Goal: Transaction & Acquisition: Book appointment/travel/reservation

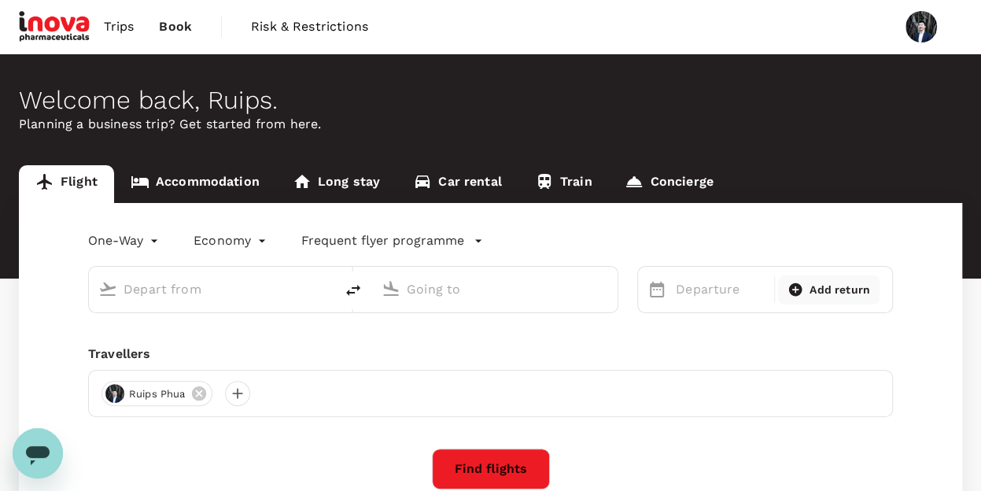
click at [799, 287] on icon at bounding box center [795, 289] width 13 height 13
type input "roundtrip"
click at [207, 293] on input "text" at bounding box center [213, 289] width 178 height 24
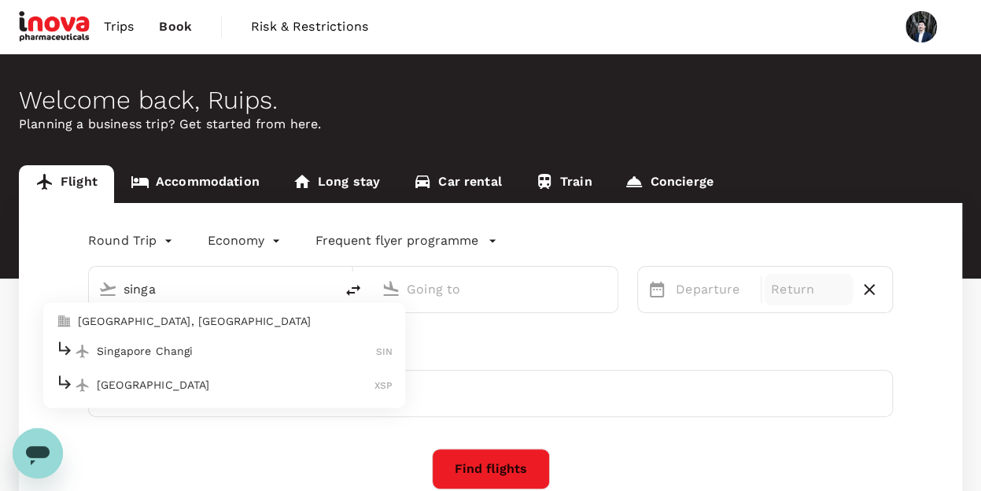
click at [176, 360] on div "Singapore Changi SIN" at bounding box center [224, 351] width 337 height 24
type input "Singapore Changi (SIN)"
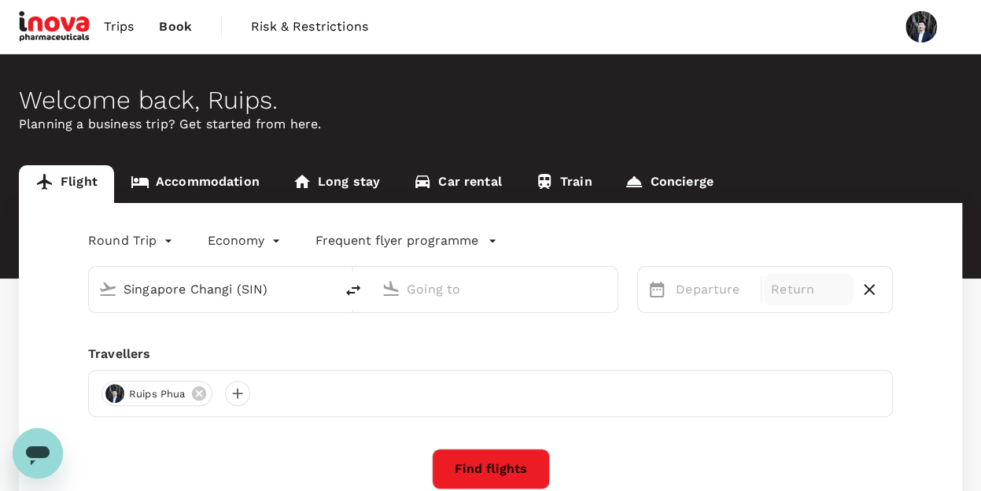
click at [455, 295] on input "text" at bounding box center [496, 289] width 178 height 24
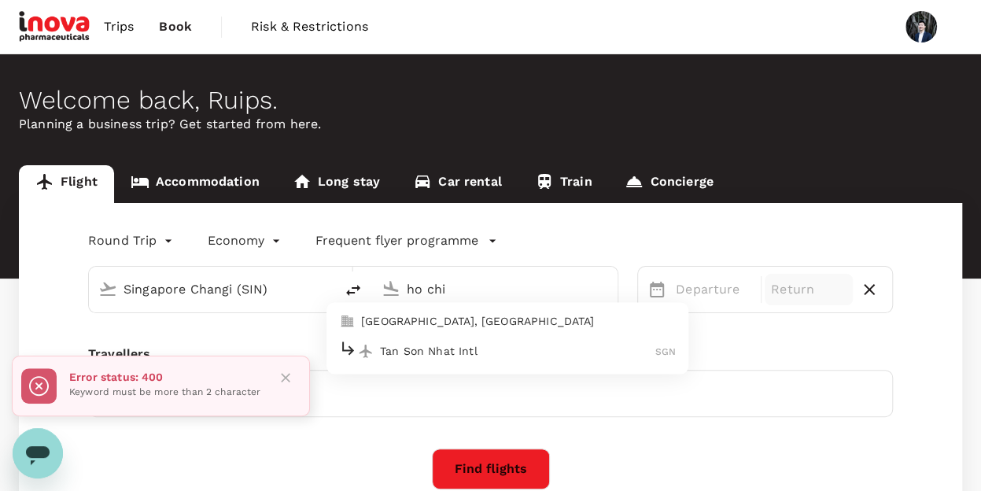
click at [433, 345] on p "Tan Son Nhat Intl" at bounding box center [517, 351] width 275 height 16
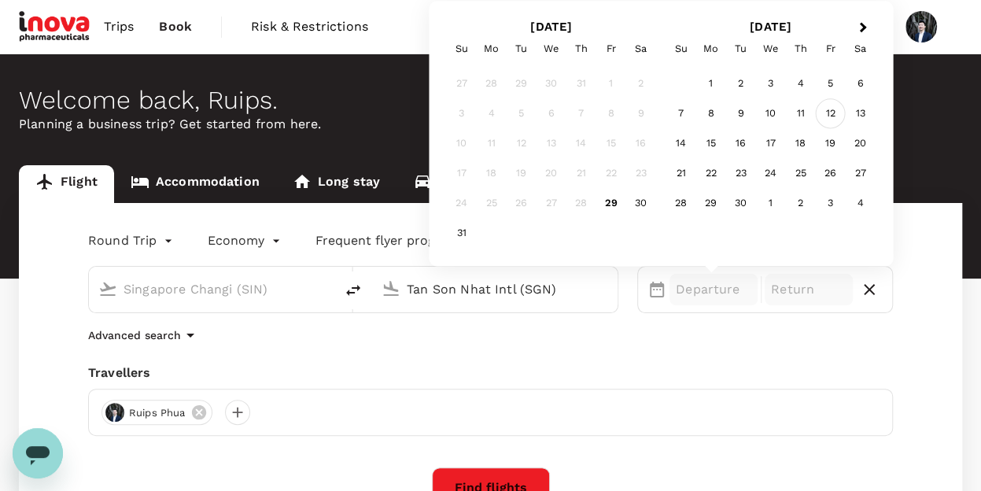
type input "Tan Son Nhat Intl (SGN)"
click at [798, 111] on div "11" at bounding box center [801, 114] width 30 height 30
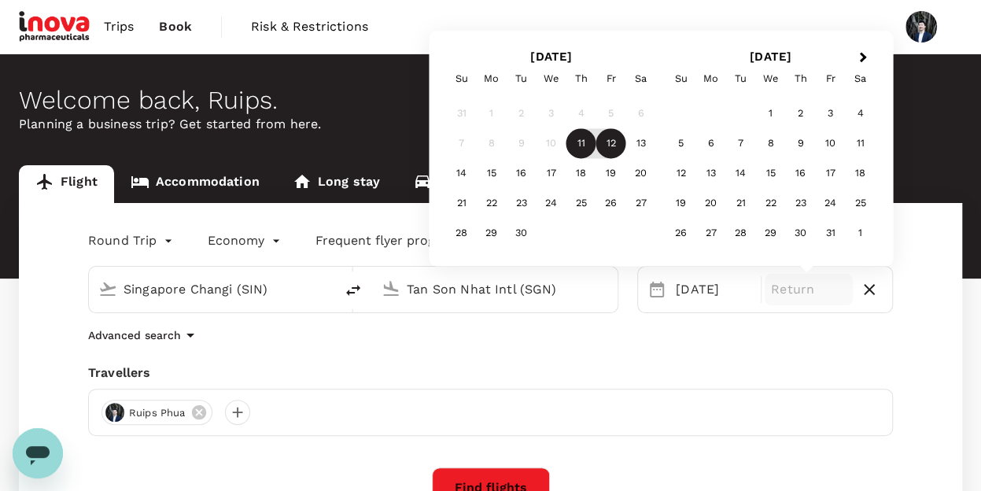
click at [614, 152] on div "12" at bounding box center [611, 144] width 30 height 30
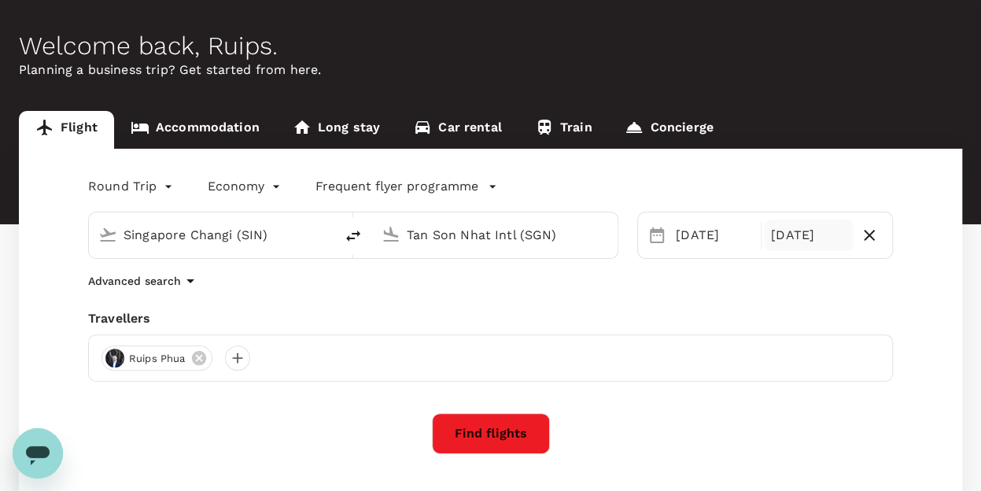
scroll to position [79, 0]
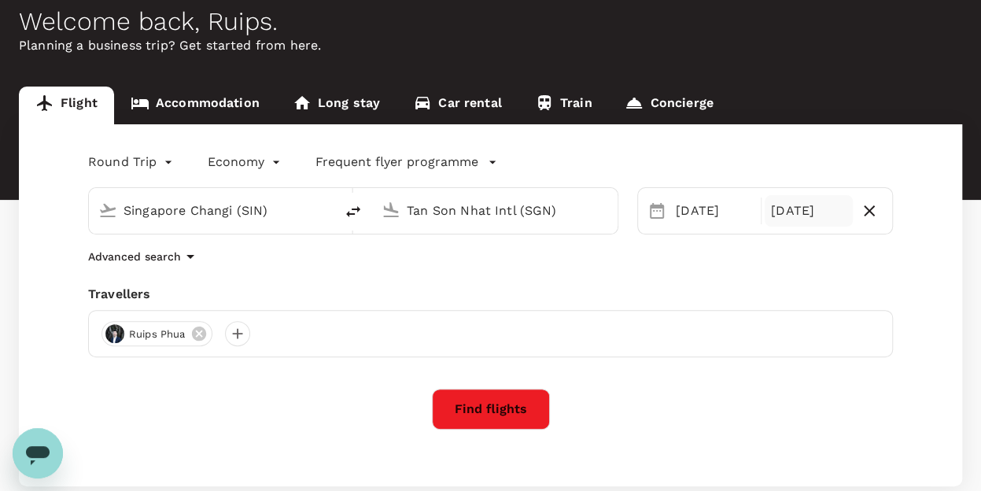
click at [499, 404] on button "Find flights" at bounding box center [491, 409] width 118 height 41
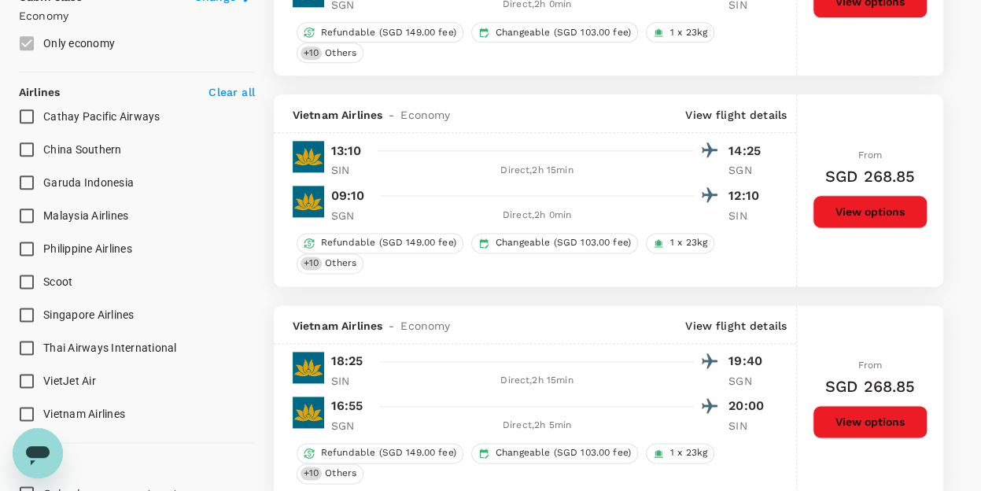
scroll to position [944, 0]
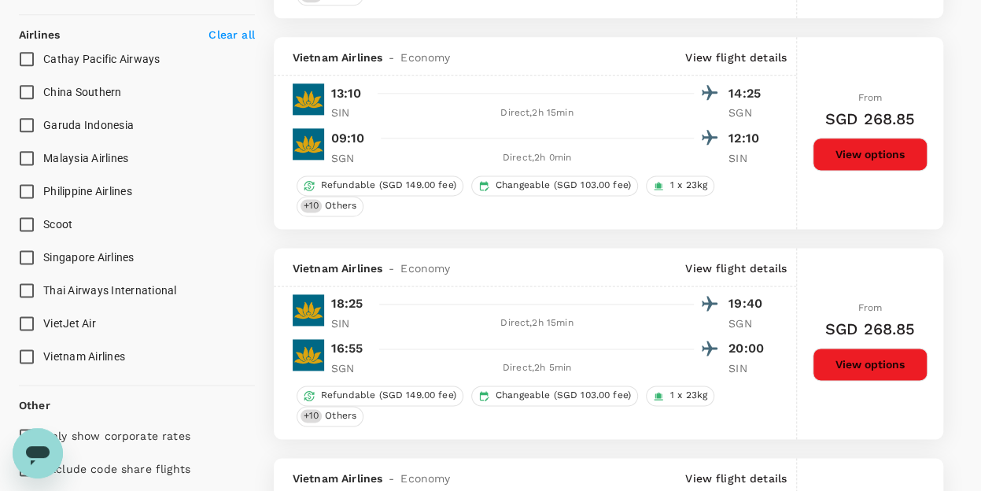
click at [33, 259] on input "Singapore Airlines" at bounding box center [26, 257] width 33 height 33
checkbox input "true"
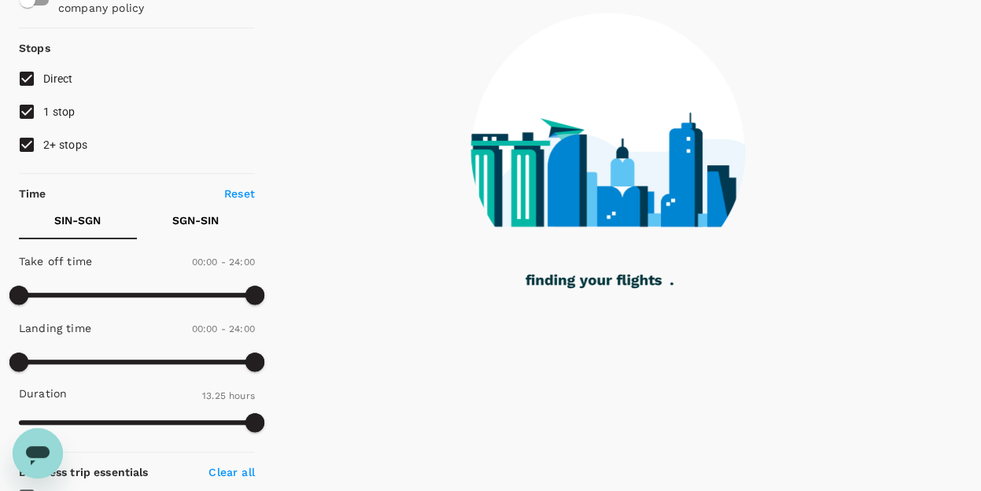
scroll to position [79, 0]
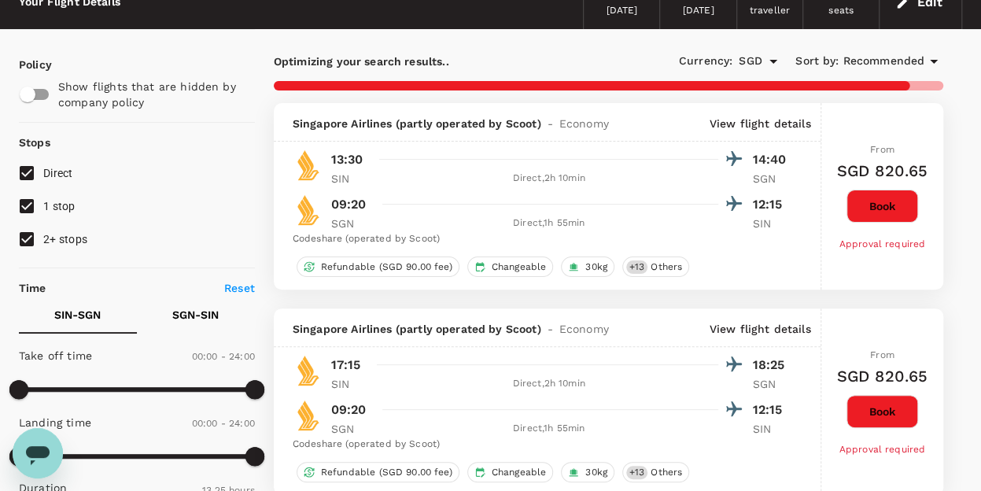
type input "1140"
checkbox input "false"
checkbox input "true"
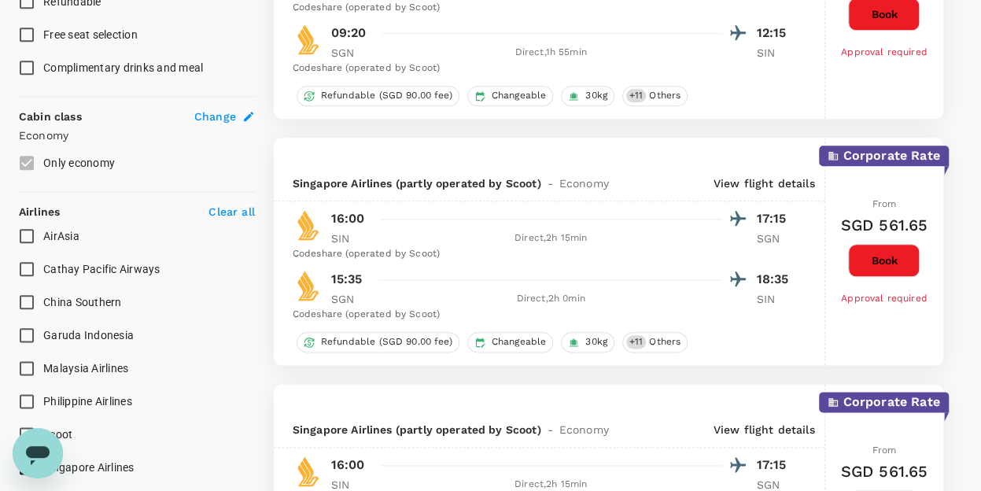
scroll to position [0, 0]
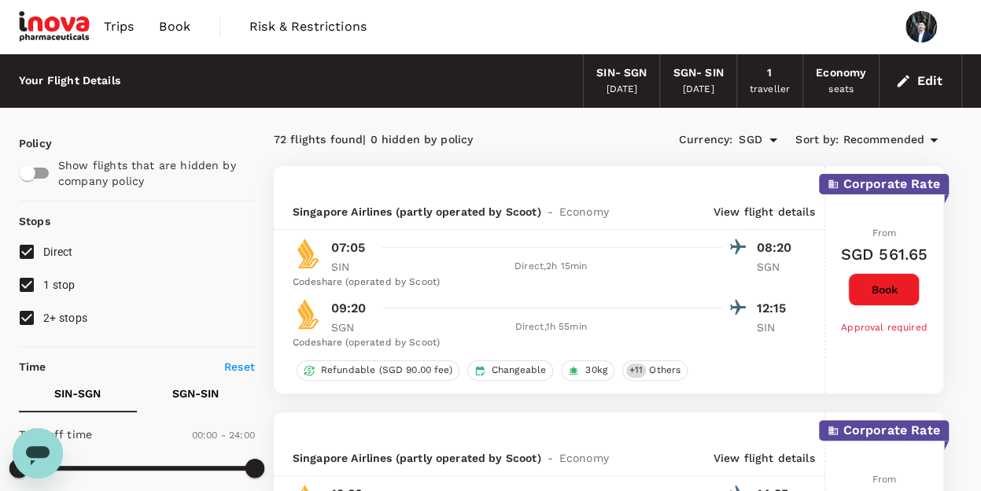
click at [32, 283] on input "1 stop" at bounding box center [26, 284] width 33 height 33
checkbox input "false"
click at [28, 315] on input "2+ stops" at bounding box center [26, 317] width 33 height 33
checkbox input "false"
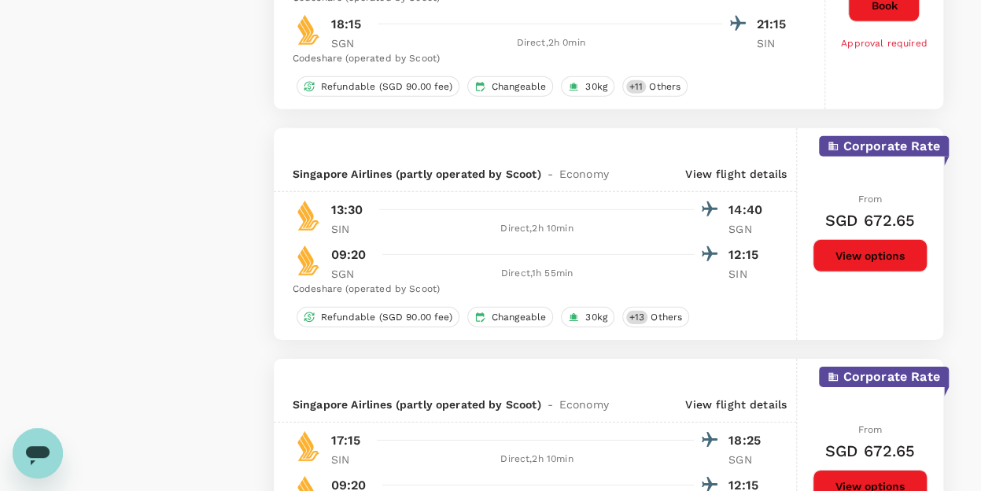
scroll to position [2203, 0]
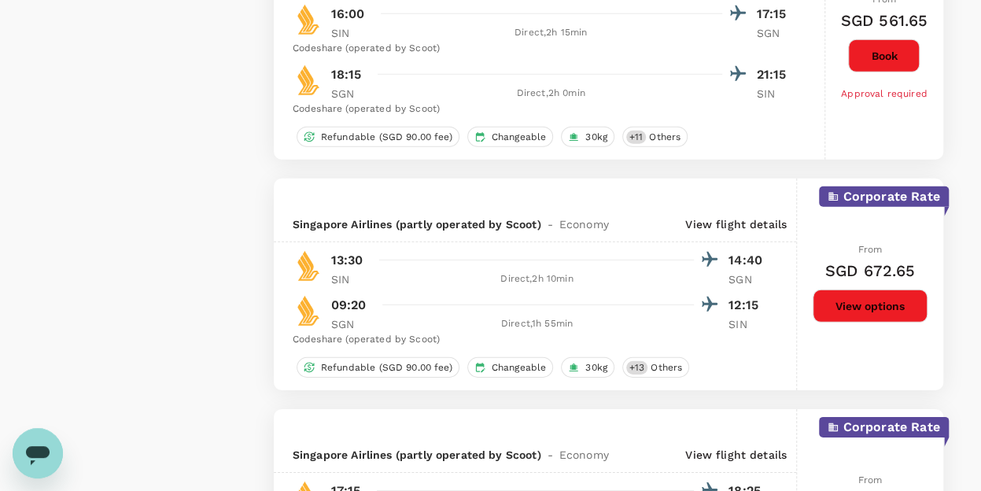
click at [862, 304] on button "View options" at bounding box center [870, 306] width 115 height 33
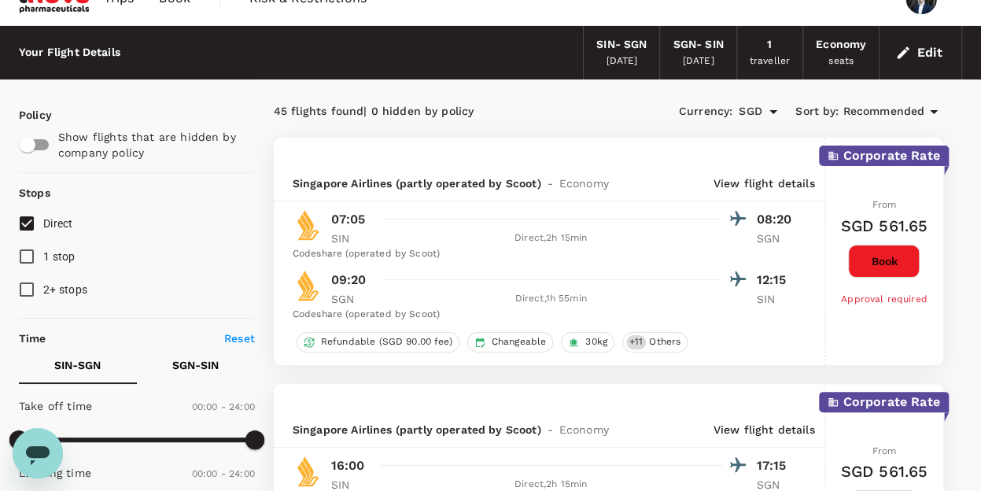
scroll to position [0, 0]
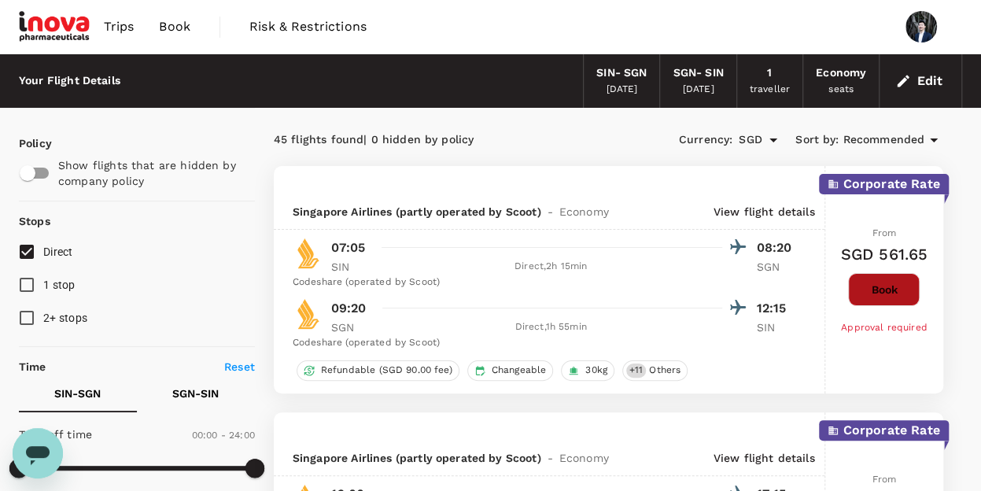
click at [895, 292] on button "Book" at bounding box center [884, 289] width 72 height 33
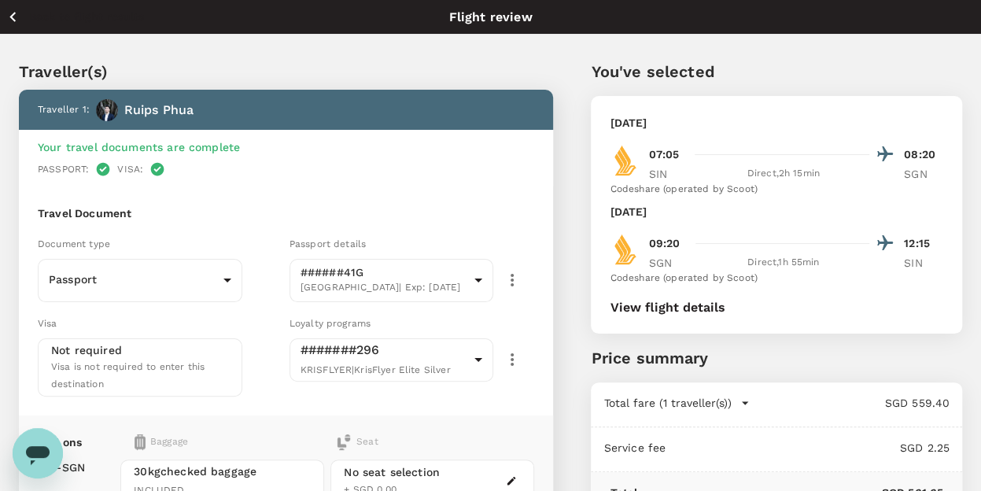
click at [11, 16] on icon "button" at bounding box center [12, 17] width 6 height 10
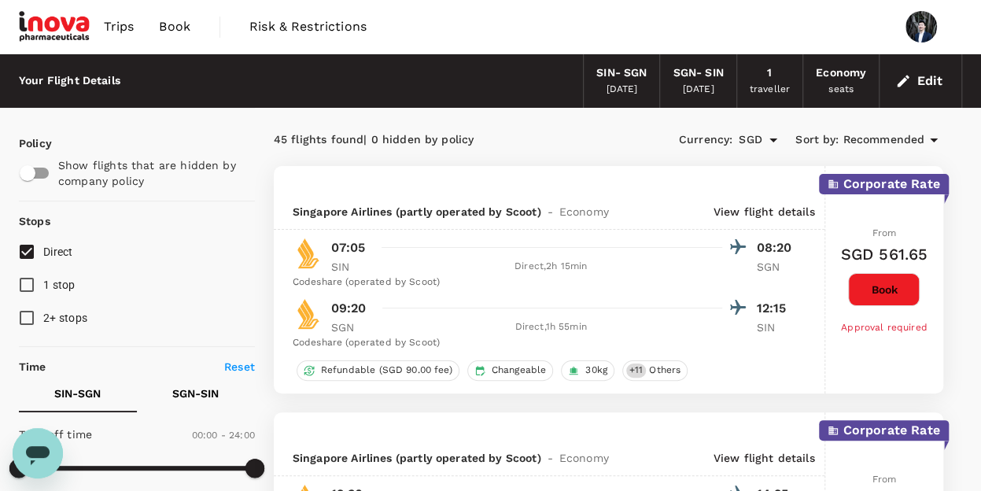
click at [876, 135] on span "Recommended" at bounding box center [884, 139] width 82 height 17
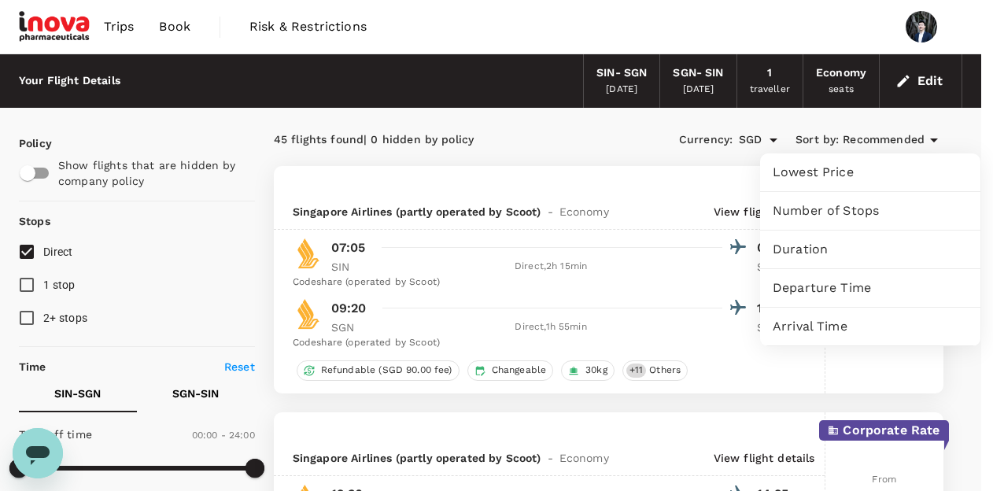
click at [834, 166] on span "Lowest Price" at bounding box center [870, 172] width 195 height 19
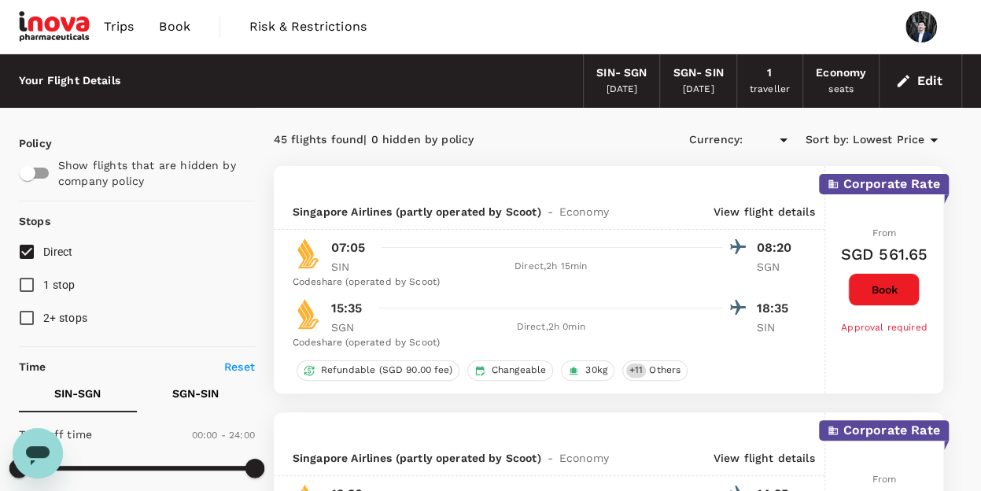
type input "SGD"
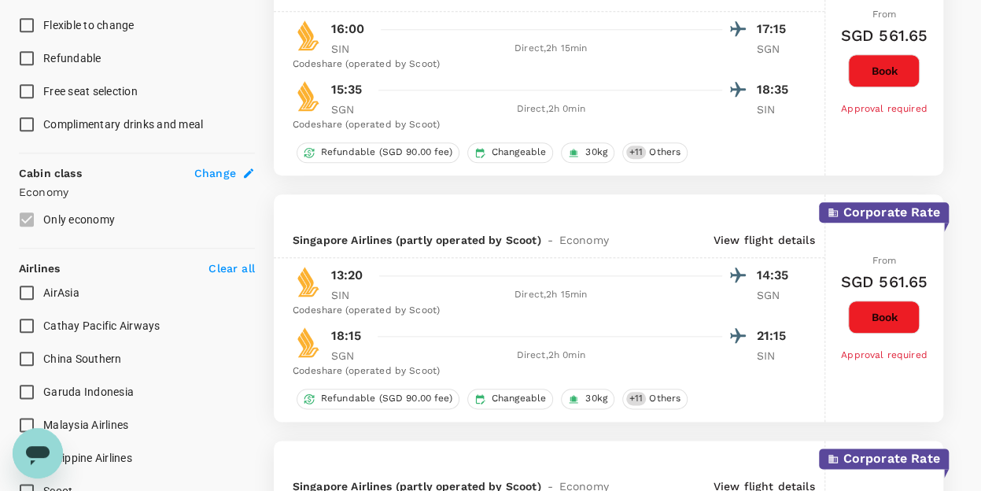
scroll to position [787, 0]
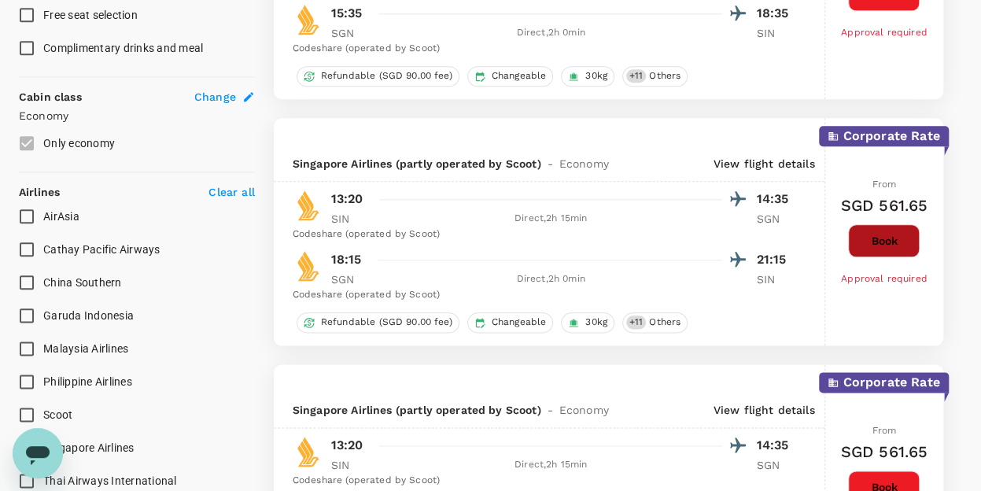
click at [895, 246] on button "Book" at bounding box center [884, 240] width 72 height 33
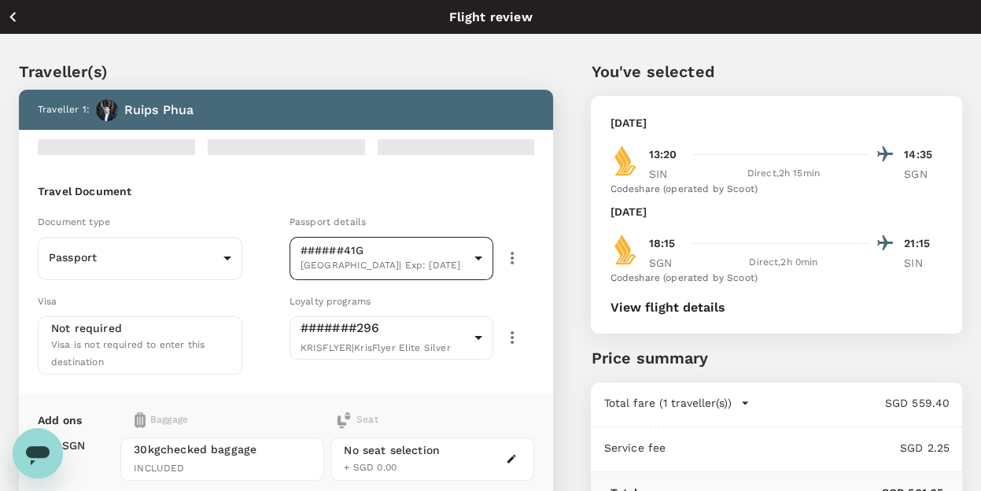
click at [466, 219] on div "Passport details" at bounding box center [412, 221] width 245 height 17
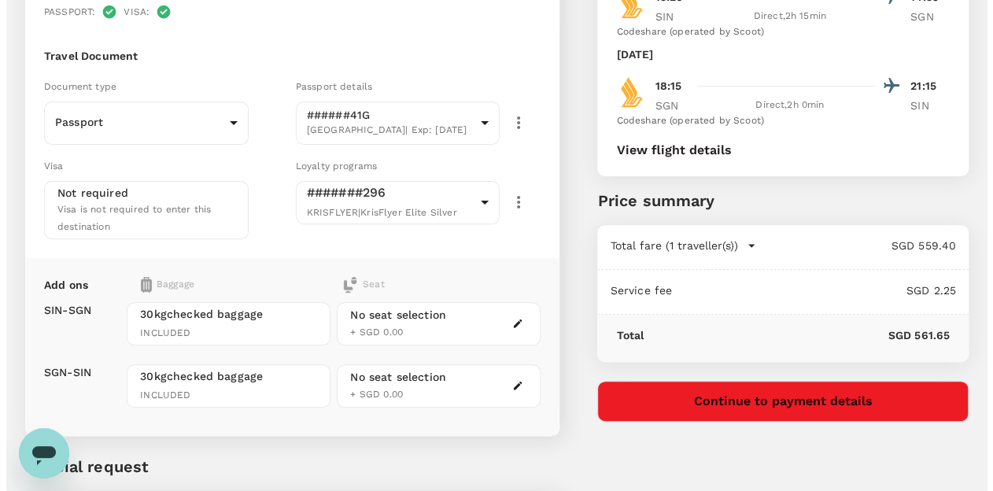
scroll to position [236, 0]
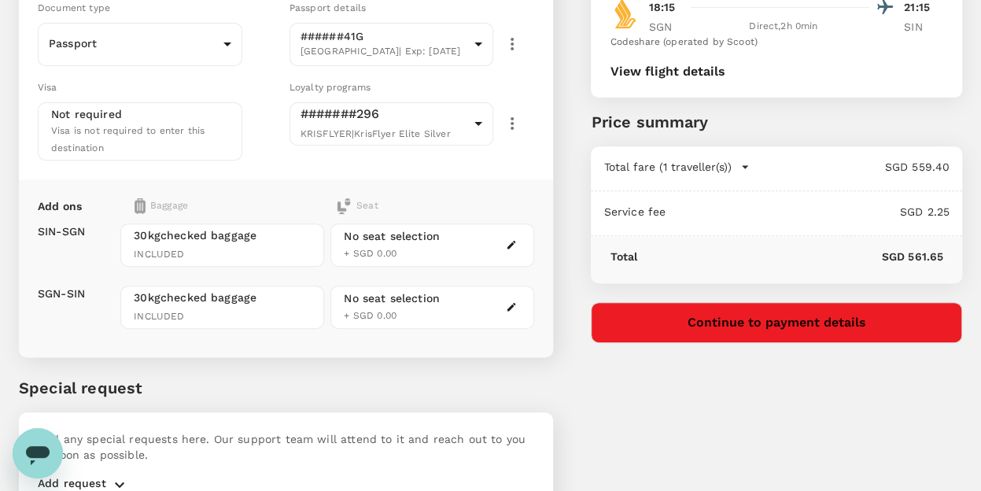
click at [505, 238] on button "button" at bounding box center [511, 244] width 19 height 19
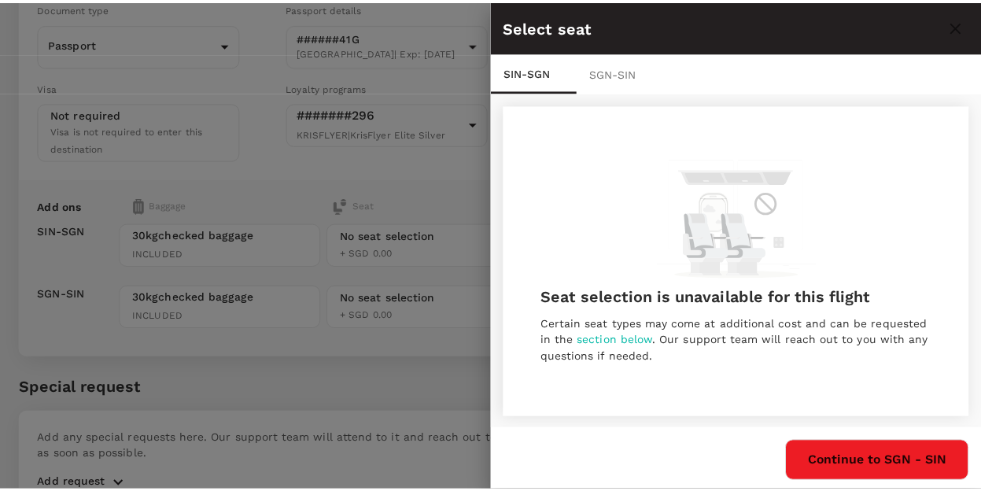
scroll to position [2, 0]
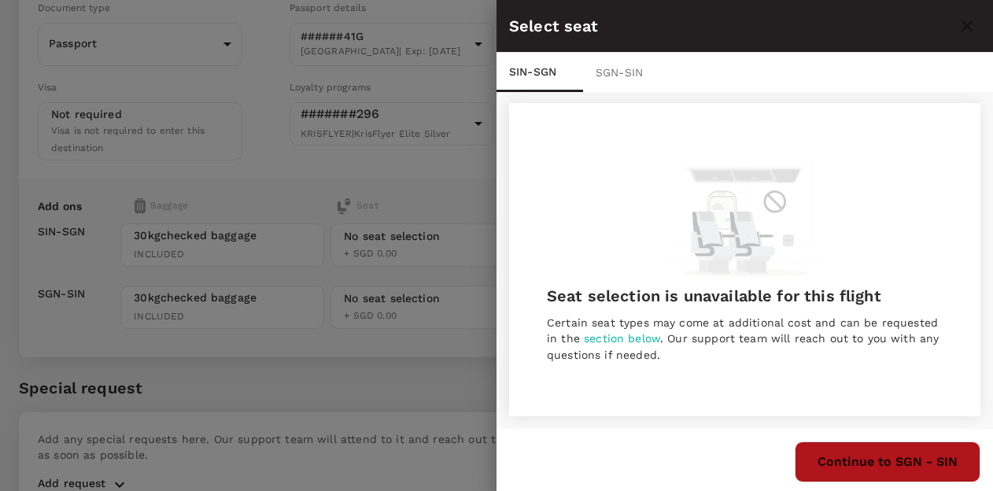
click at [887, 460] on button "Continue to SGN - SIN" at bounding box center [888, 461] width 186 height 41
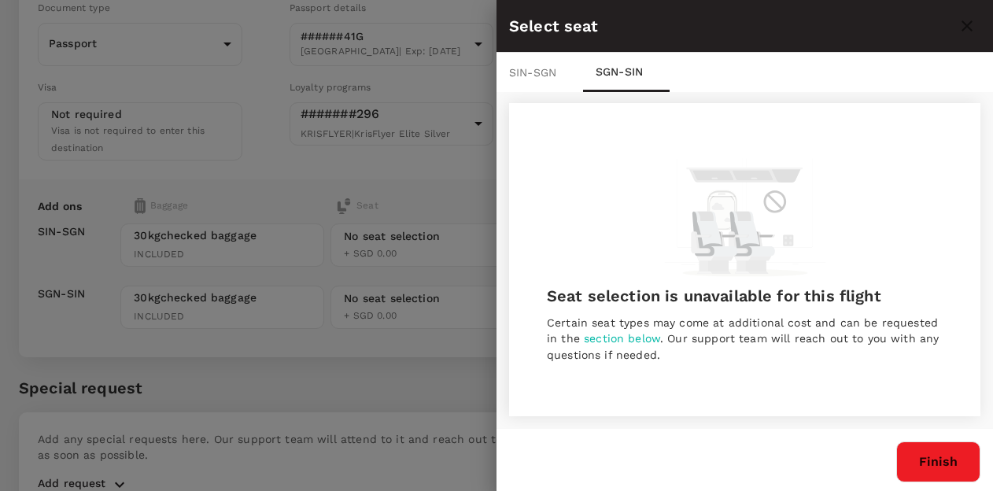
click at [939, 468] on button "Finish" at bounding box center [938, 461] width 84 height 41
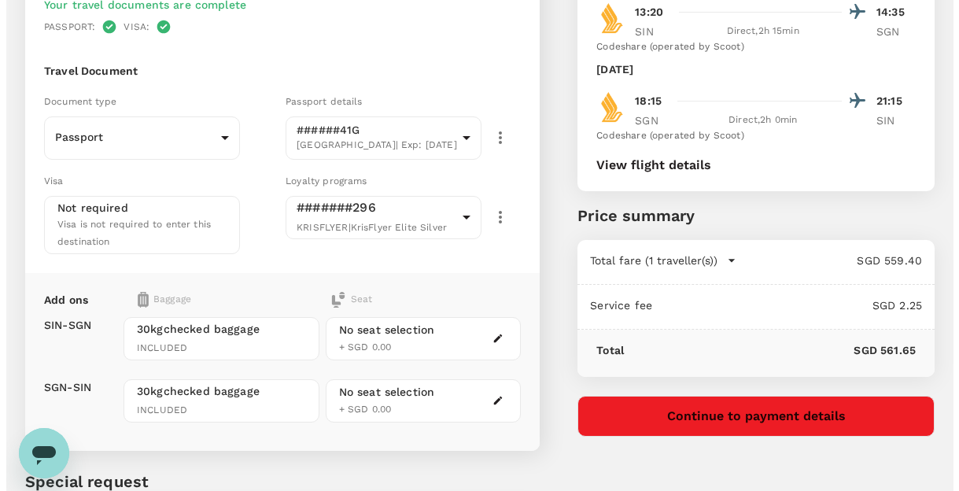
scroll to position [313, 0]
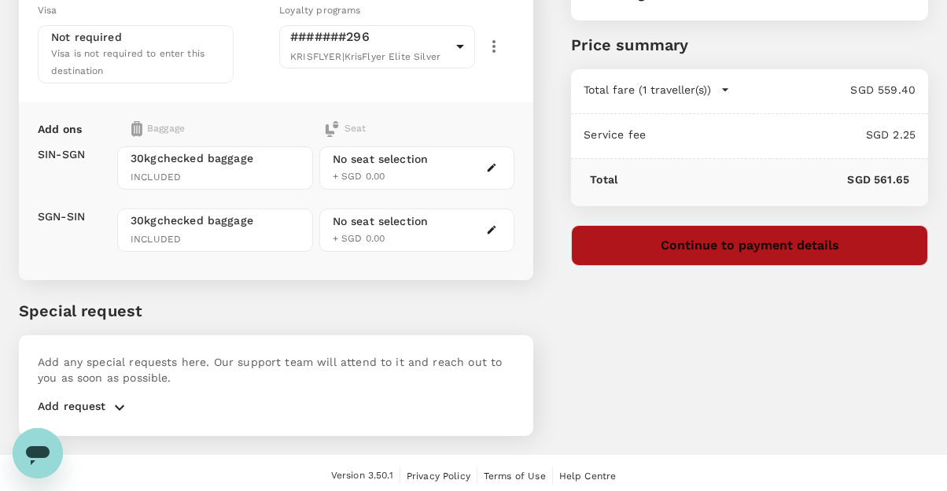
click at [769, 249] on button "Continue to payment details" at bounding box center [749, 245] width 357 height 41
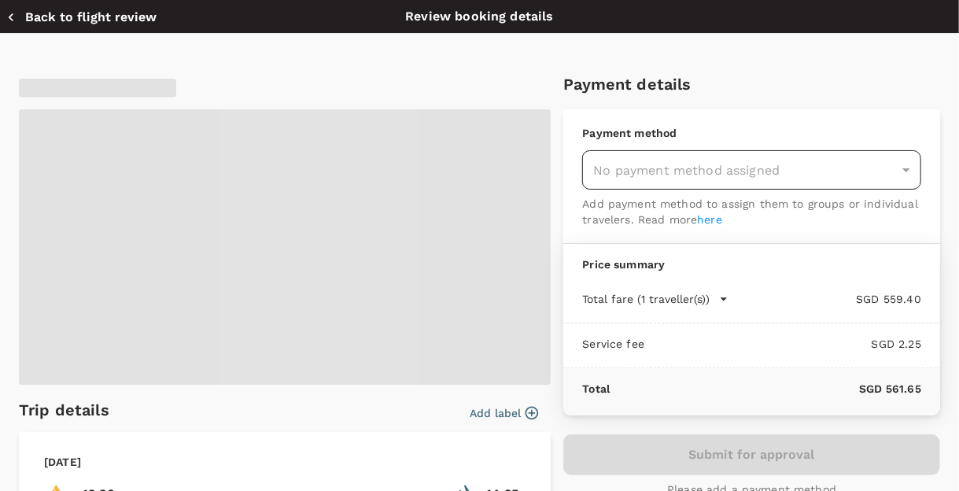
type input "9e677c2c-1b51-4fb9-8b8e-e61d94c42ce6"
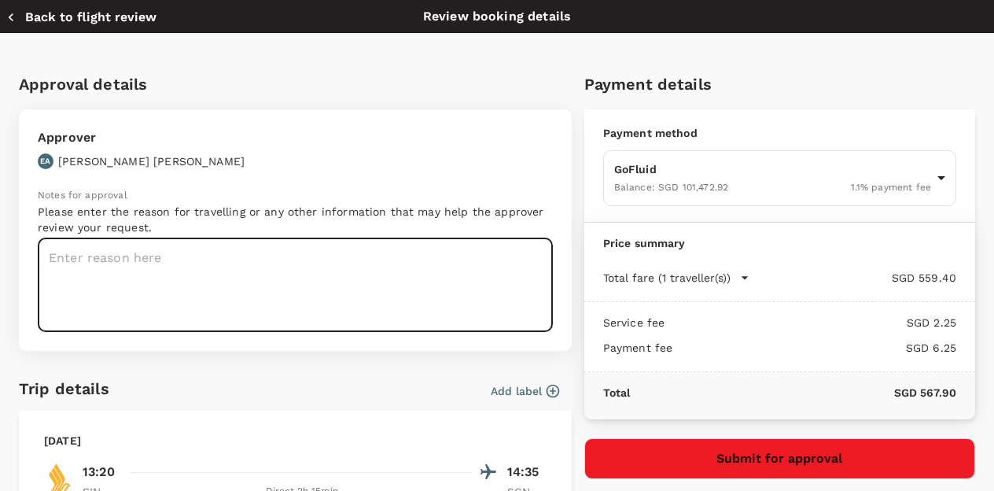
click at [193, 259] on textarea at bounding box center [295, 285] width 515 height 94
click at [196, 264] on textarea at bounding box center [295, 285] width 515 height 94
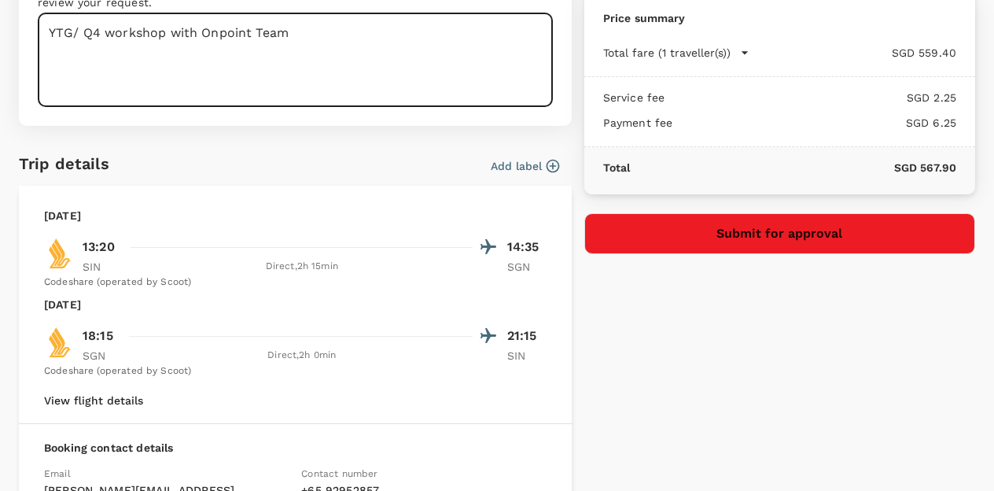
scroll to position [236, 0]
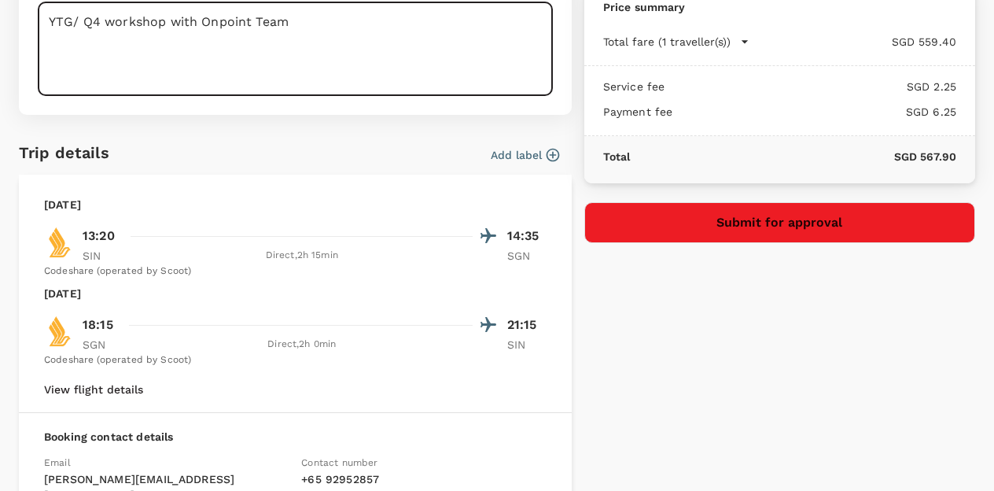
type textarea "YTG/ Q4 workshop with Onpoint Team"
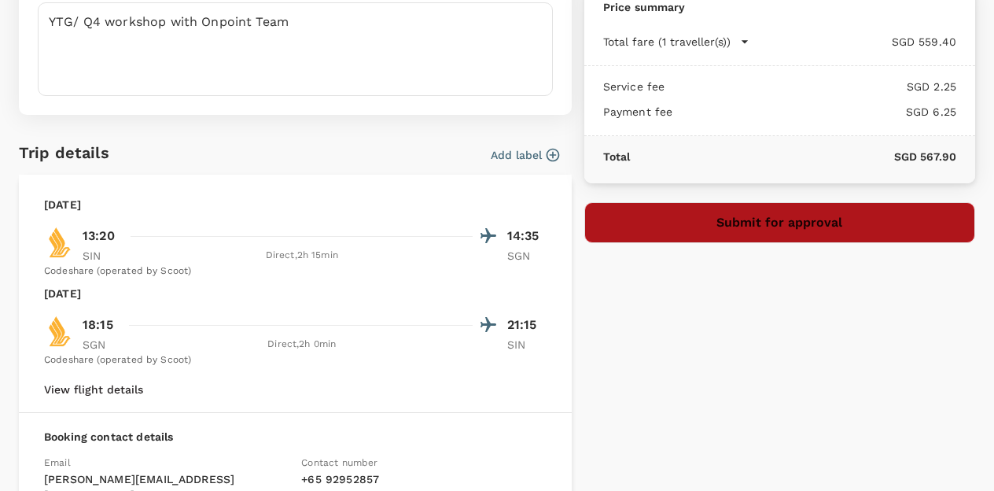
click at [780, 224] on button "Submit for approval" at bounding box center [780, 222] width 391 height 41
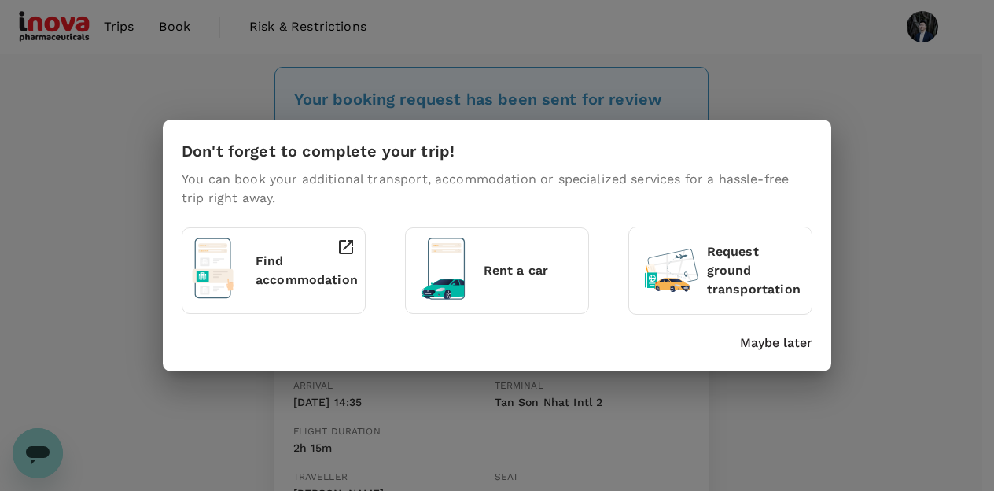
click at [282, 271] on p "Find accommodation" at bounding box center [307, 271] width 102 height 38
click at [756, 335] on p "Maybe later" at bounding box center [776, 343] width 72 height 19
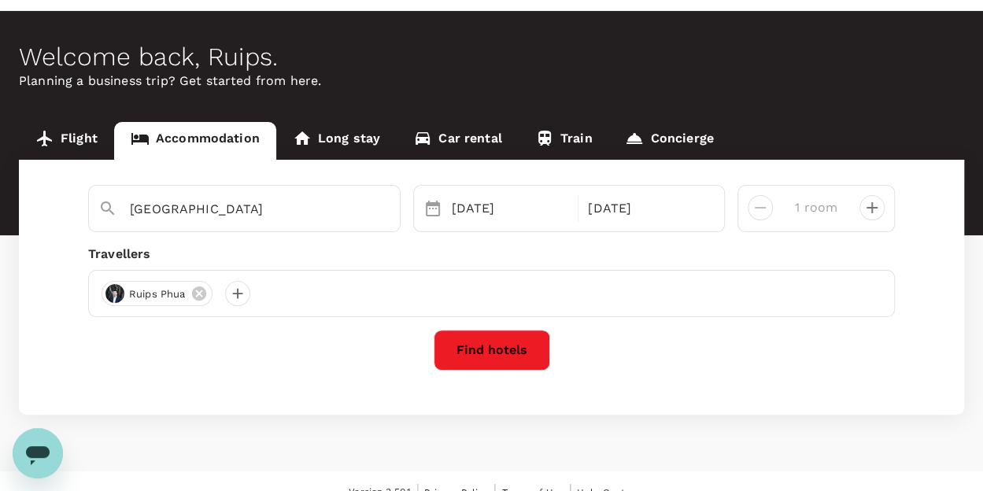
scroll to position [65, 0]
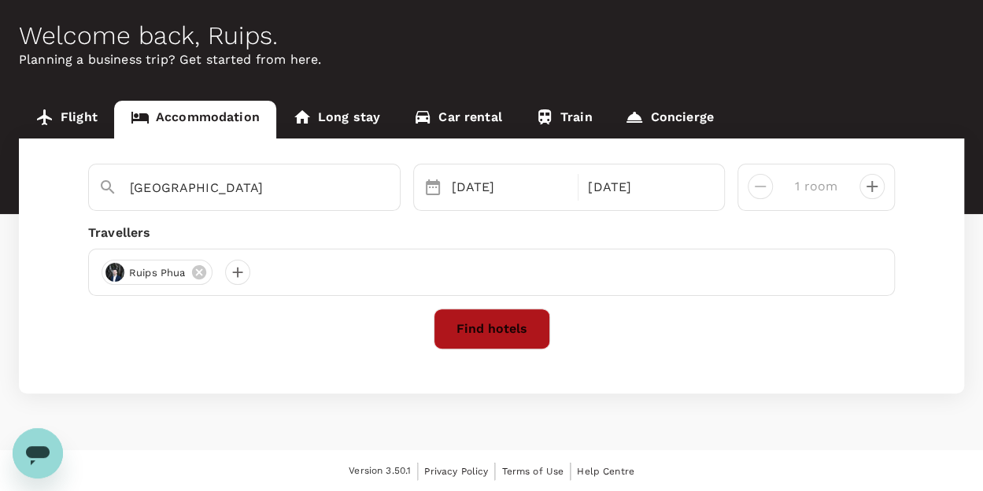
click at [502, 324] on button "Find hotels" at bounding box center [491, 328] width 116 height 41
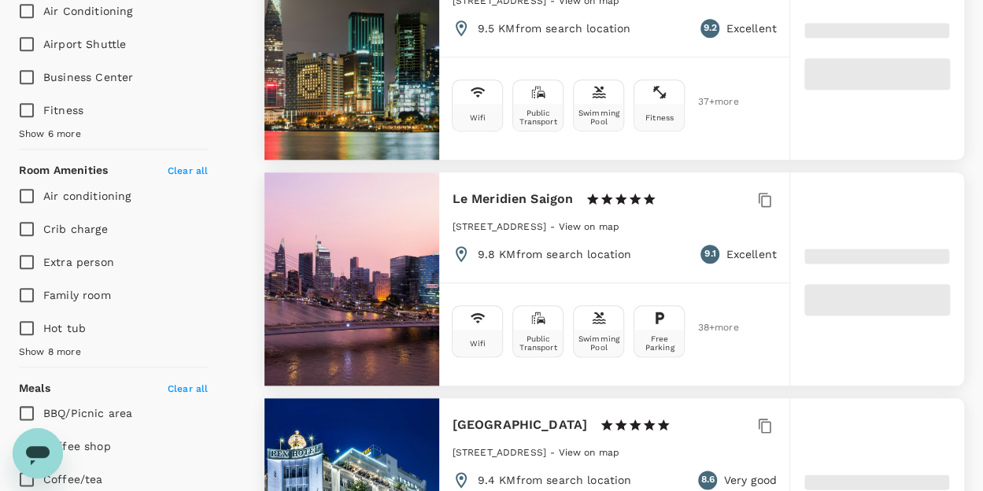
scroll to position [708, 0]
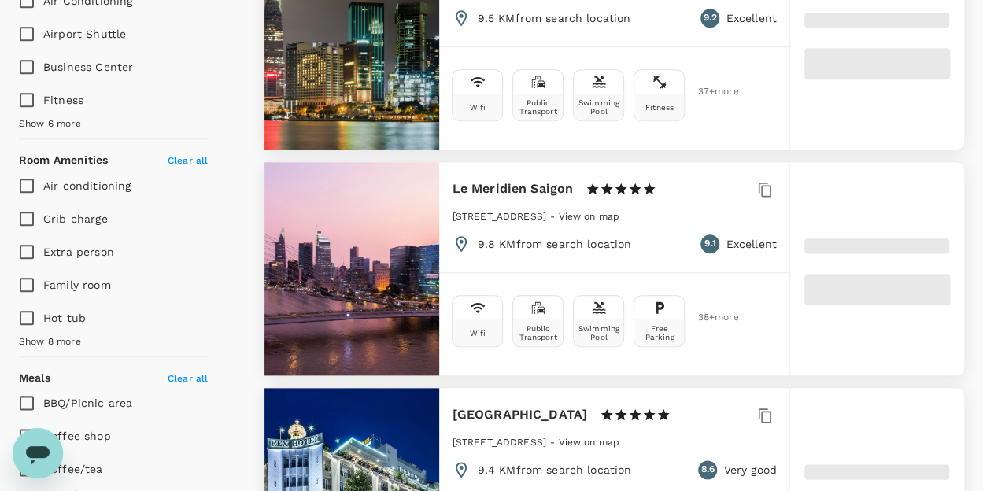
type input "499.34"
type input "6.34"
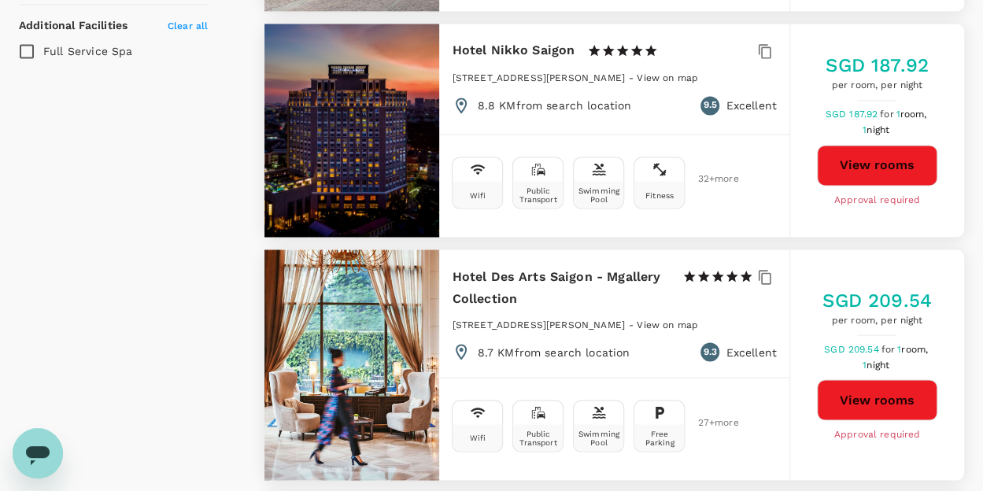
scroll to position [1337, 0]
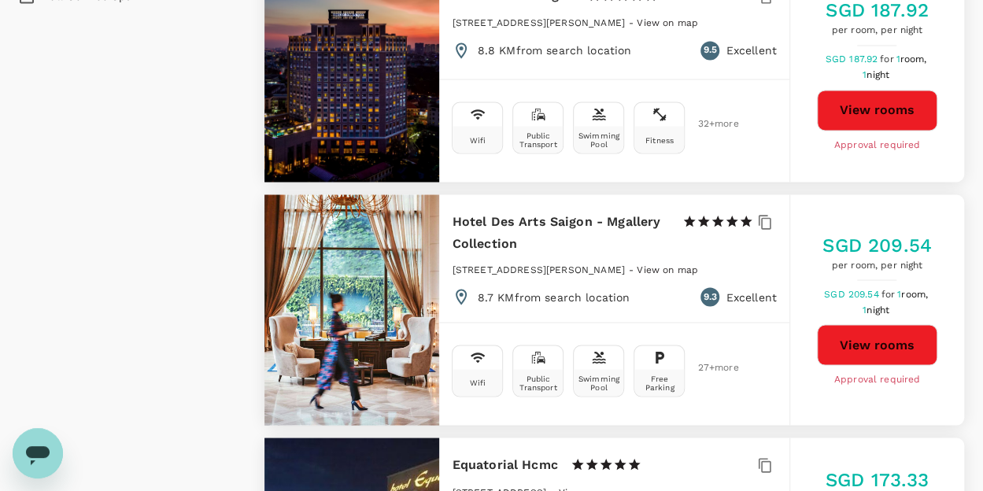
click at [873, 344] on button "View rooms" at bounding box center [877, 344] width 120 height 41
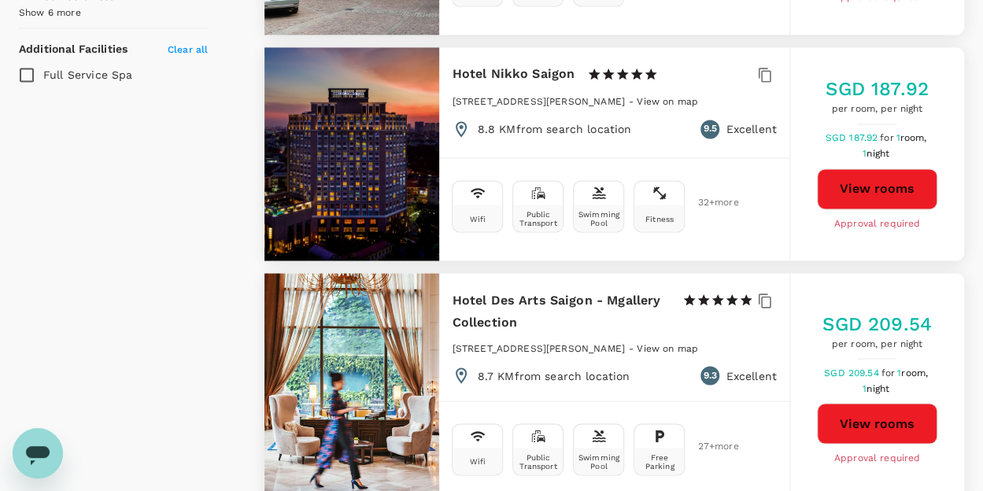
scroll to position [1731, 0]
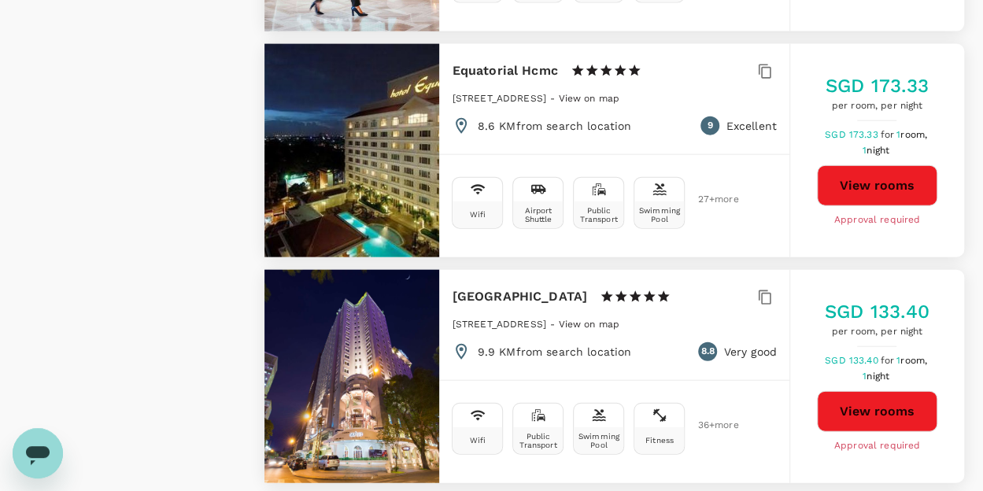
type input "499.34"
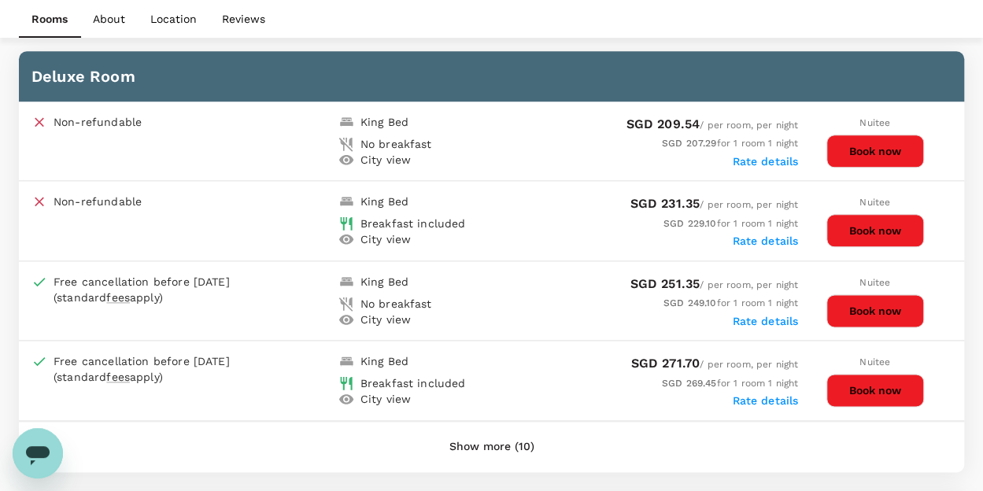
scroll to position [787, 0]
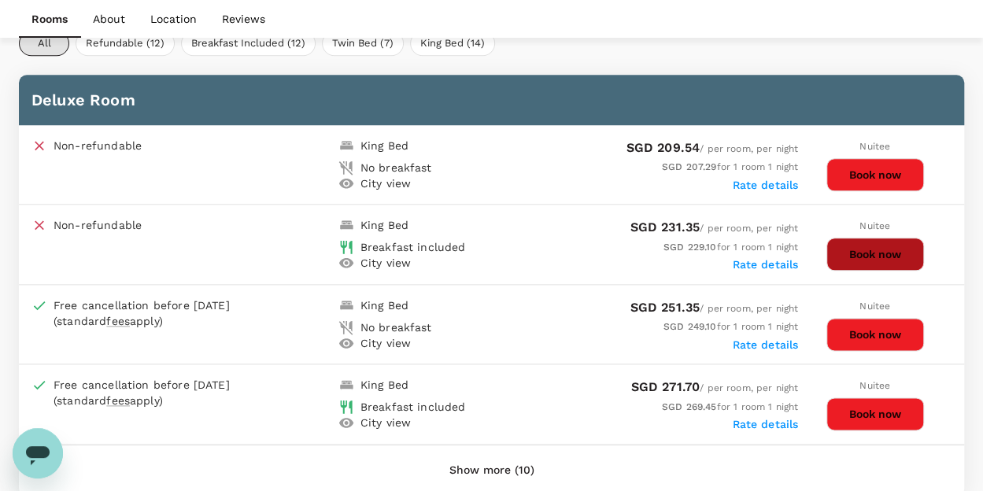
click at [867, 243] on button "Book now" at bounding box center [875, 254] width 98 height 33
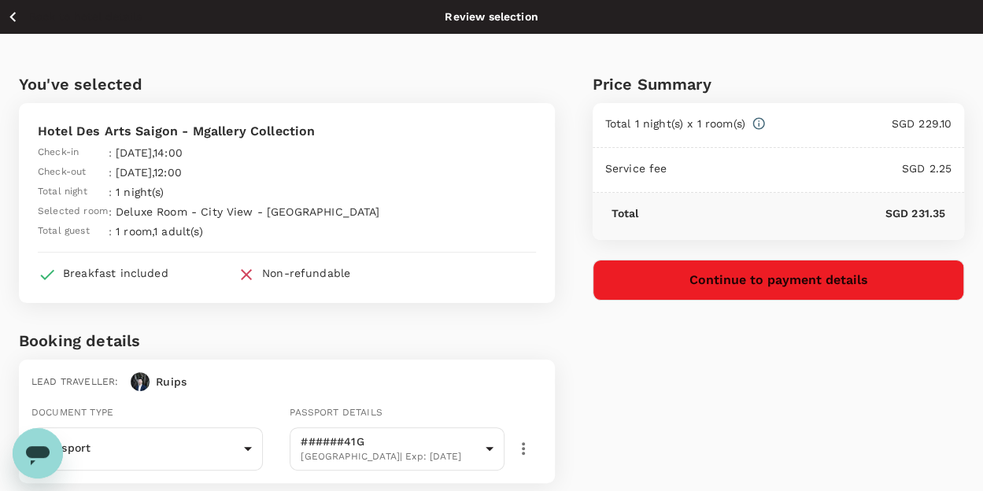
click at [776, 271] on button "Continue to payment details" at bounding box center [777, 280] width 371 height 41
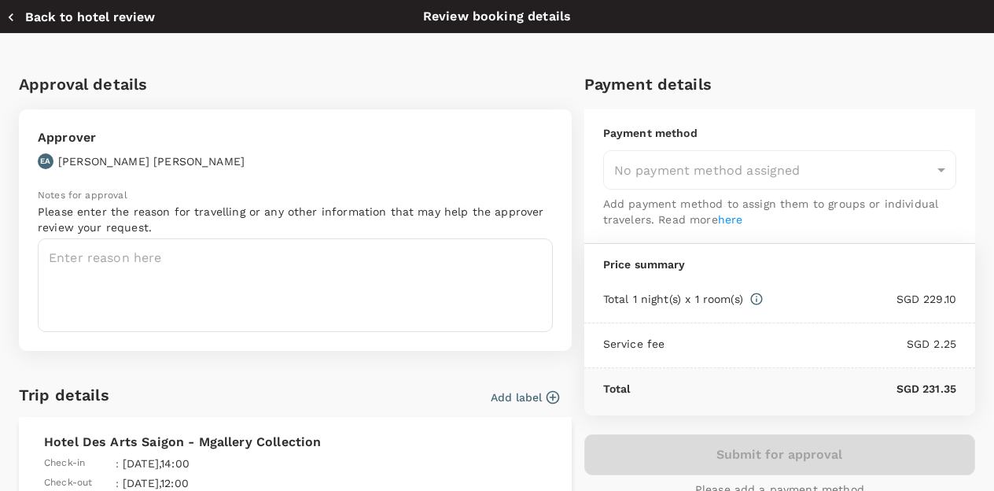
type input "9e677c2c-1b51-4fb9-8b8e-e61d94c42ce6"
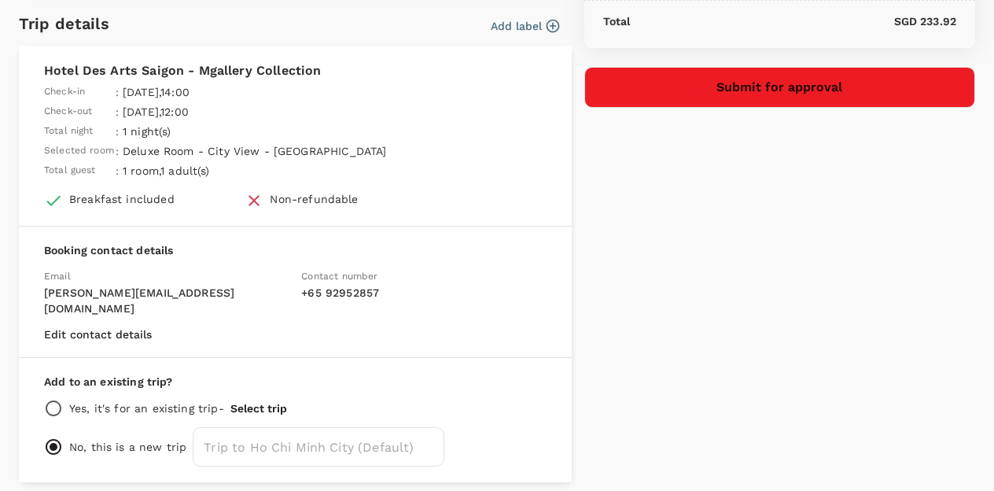
scroll to position [416, 0]
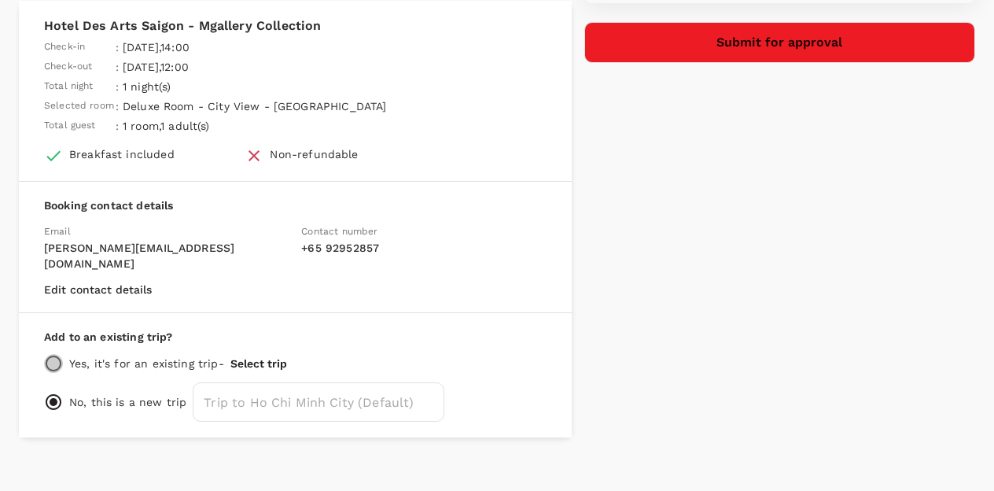
click at [53, 354] on input "radio" at bounding box center [53, 363] width 19 height 19
radio input "true"
radio input "false"
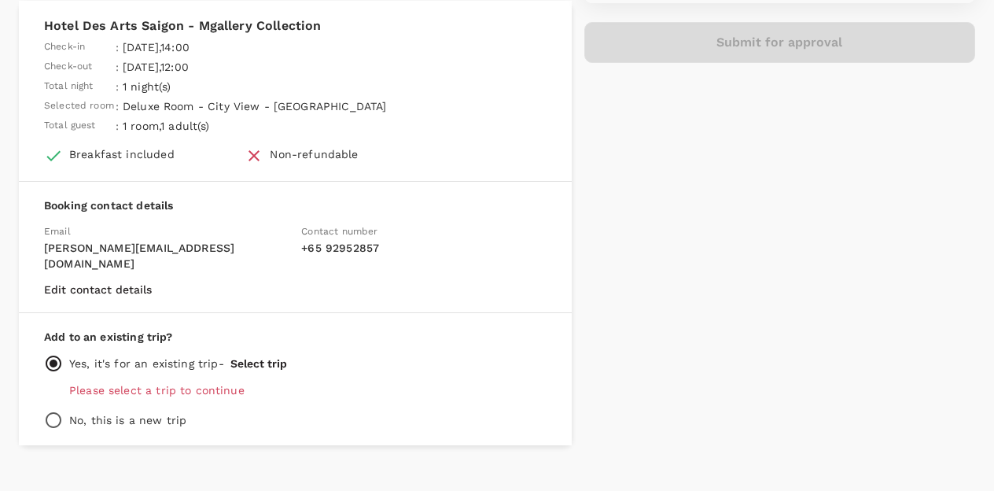
click at [261, 357] on button "Select trip" at bounding box center [259, 363] width 57 height 13
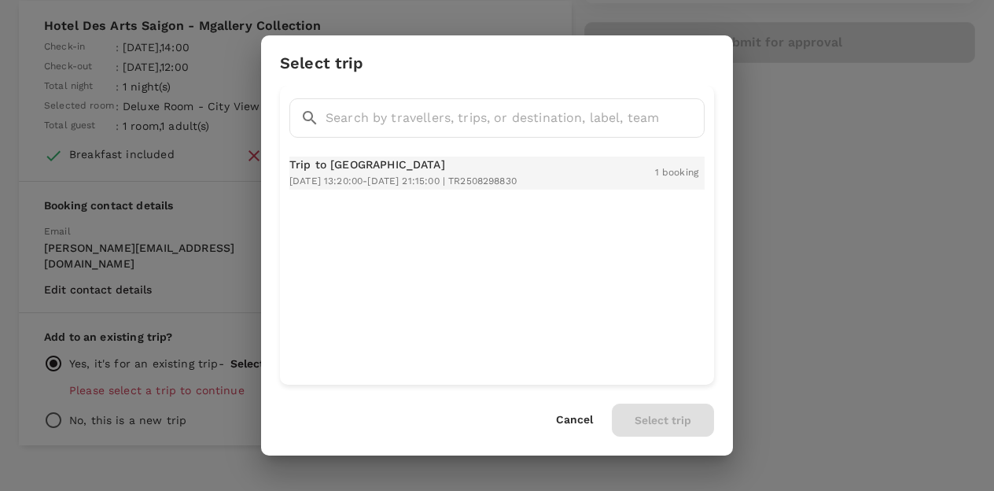
click at [517, 178] on span "2025-09-11 13:20:00 - 2025-09-12 21:15:00 | TR2508298830" at bounding box center [403, 180] width 227 height 11
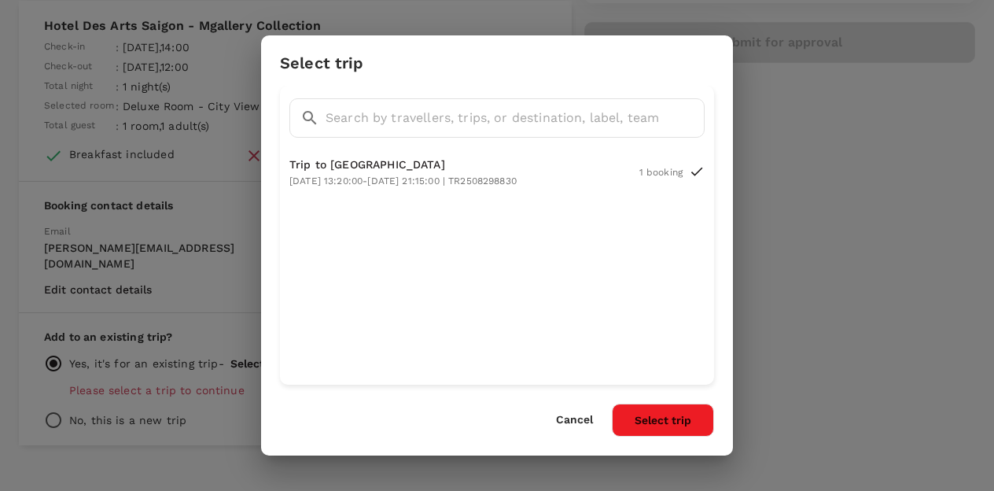
click at [633, 423] on button "Select trip" at bounding box center [663, 420] width 102 height 33
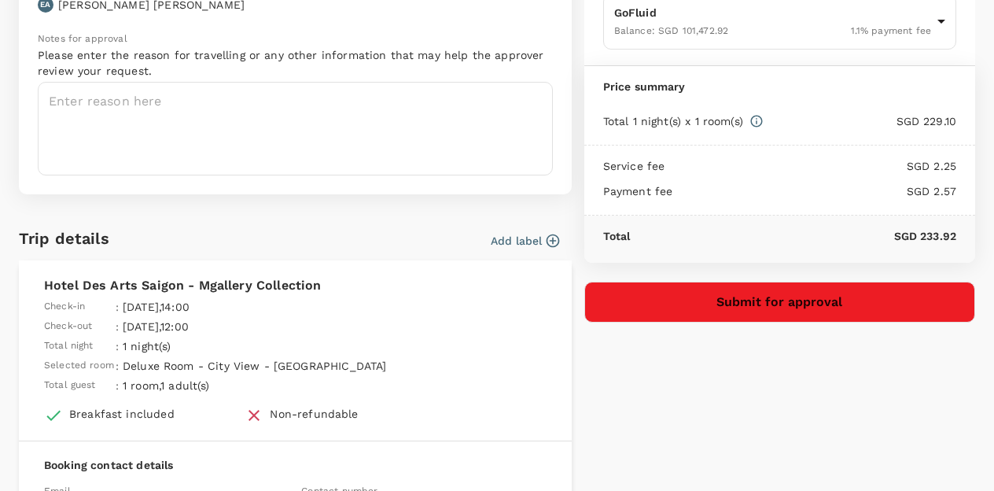
scroll to position [157, 0]
click at [763, 301] on button "Submit for approval" at bounding box center [780, 301] width 391 height 41
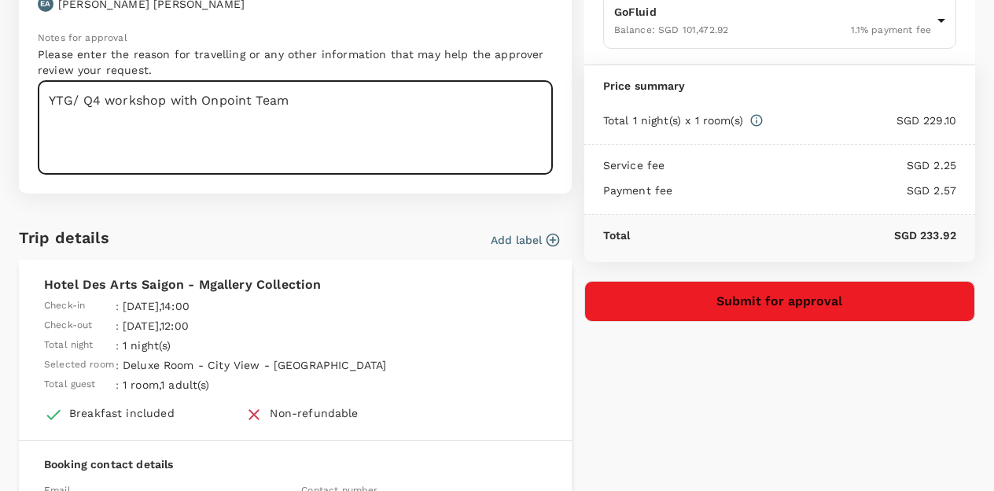
type textarea "YTG/ Q4 workshop with Onpoint Team"
click at [541, 201] on form "Approval details Approver EA Emerson Aguinaldo Notes for approval Please enter …" at bounding box center [295, 295] width 553 height 762
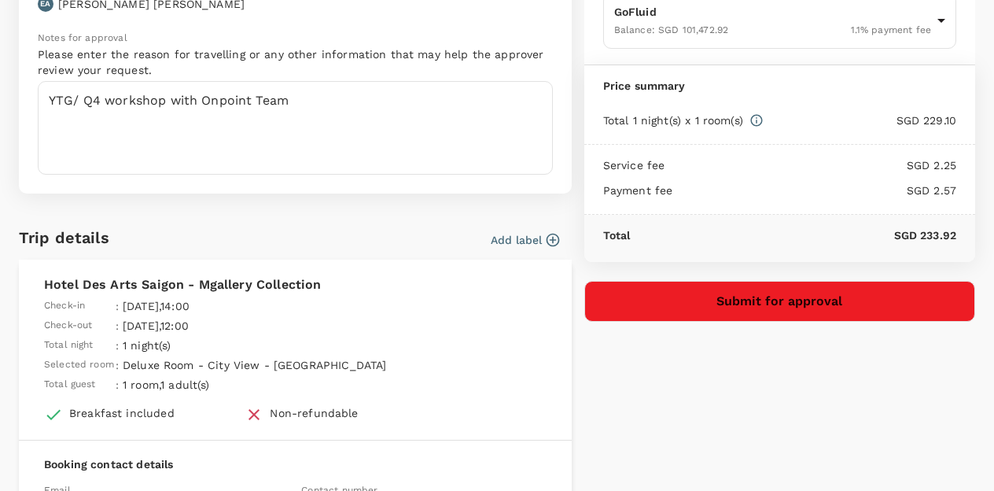
click at [769, 293] on button "Submit for approval" at bounding box center [780, 301] width 391 height 41
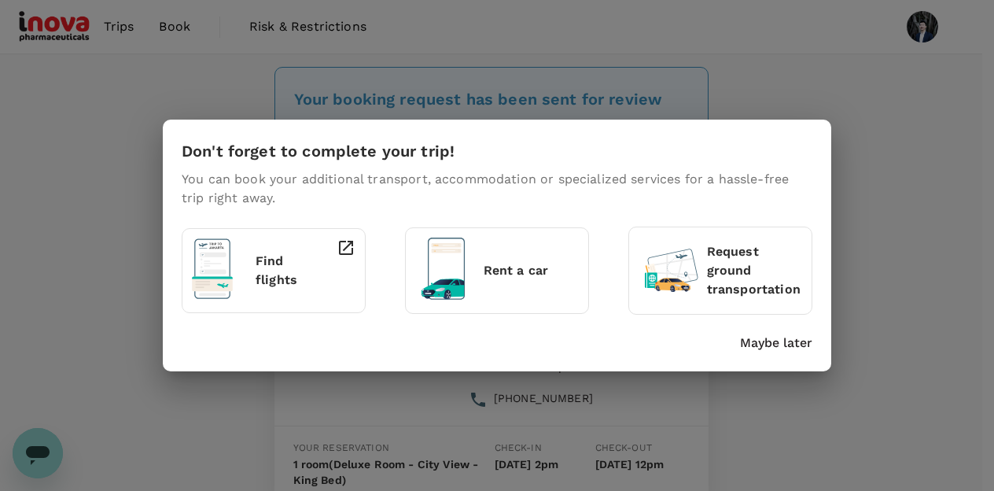
click at [777, 341] on p "Maybe later" at bounding box center [776, 343] width 72 height 19
